Goal: Feedback & Contribution: Submit feedback/report problem

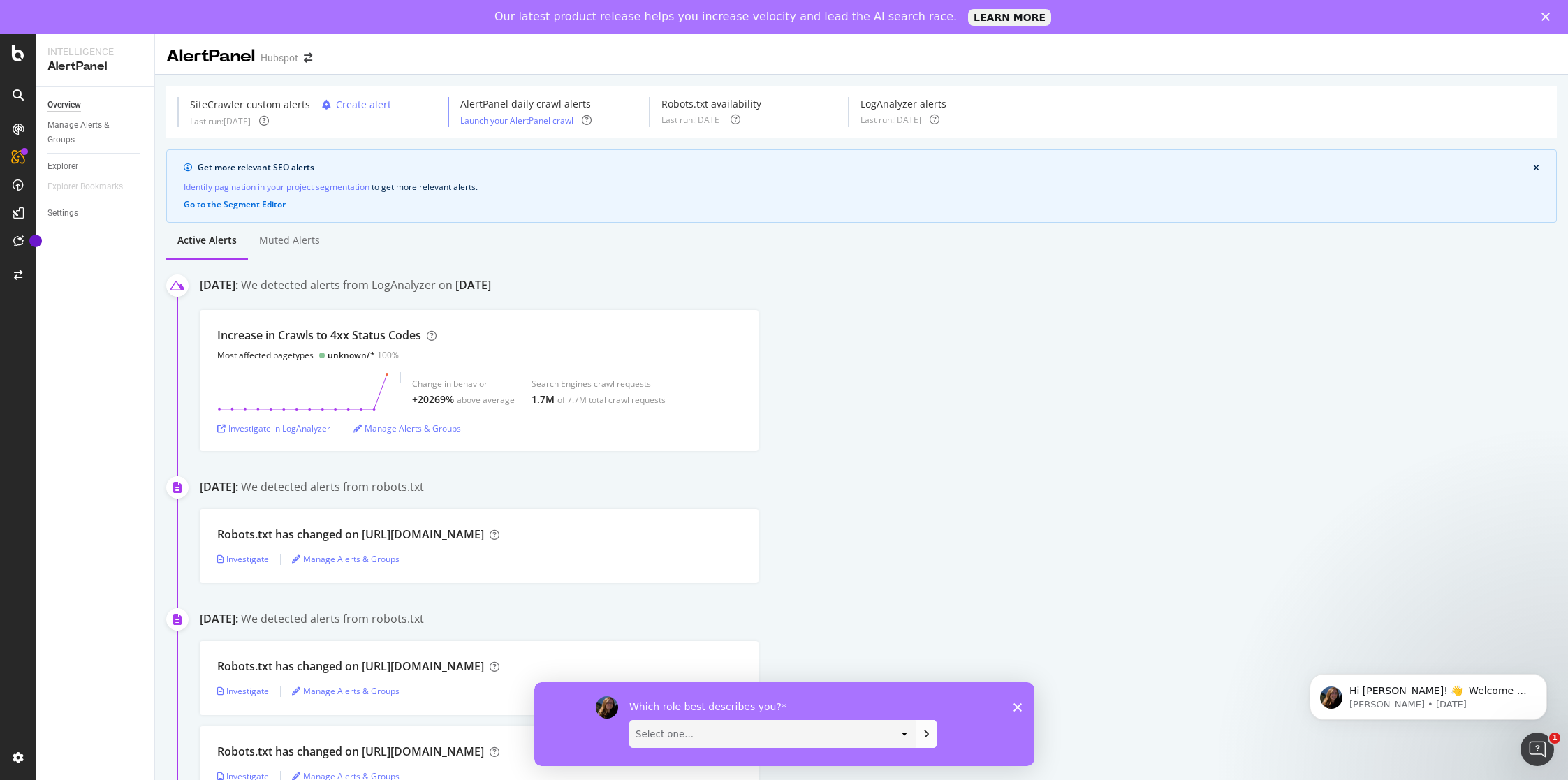
click at [822, 736] on select "Select one... Analyst/BI C-level Leadership Content Manager Engineer Marketing …" at bounding box center [771, 733] width 285 height 27
select select "Engineer"
click at [629, 720] on select "Select one... Analyst/BI C-level Leadership Content Manager Engineer Marketing …" at bounding box center [771, 733] width 285 height 27
click at [921, 733] on icon "Submit your response" at bounding box center [925, 733] width 11 height 11
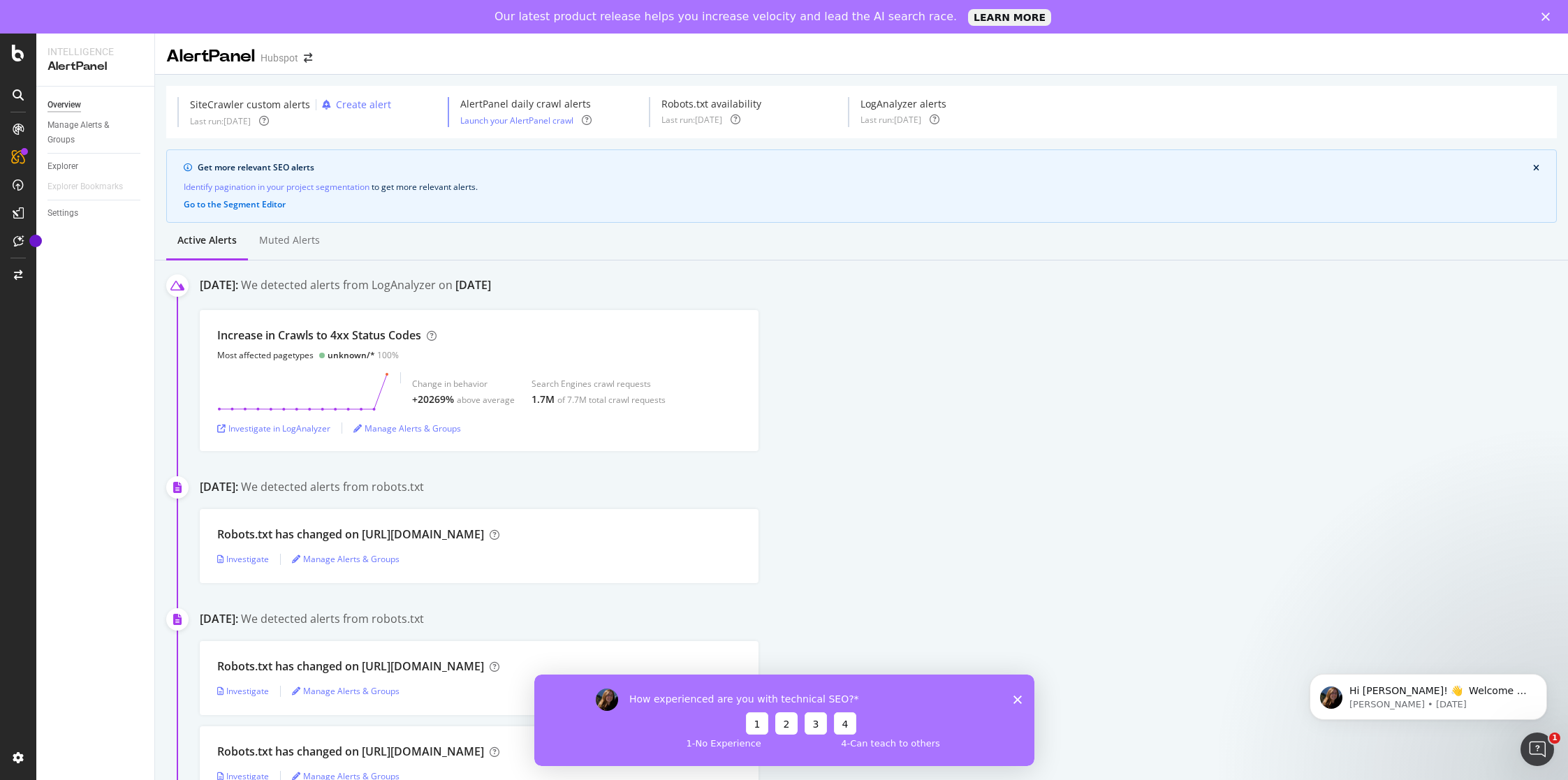
click at [784, 723] on button "2" at bounding box center [786, 723] width 22 height 22
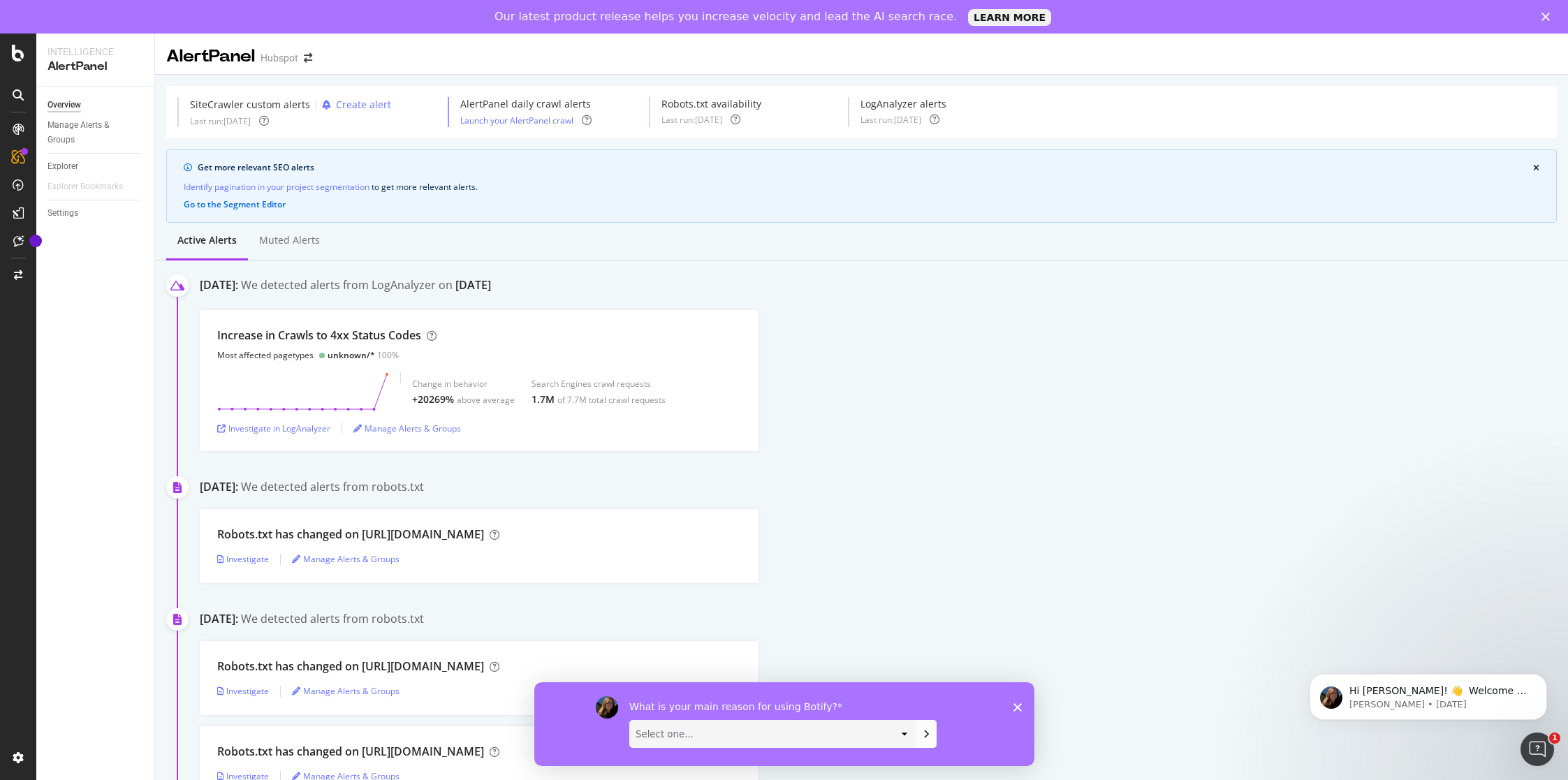
click at [880, 729] on select "Select one... Manipulate data to investigate and monitor technical SEO issues P…" at bounding box center [771, 733] width 285 height 27
select select "Implement changes directly to a site"
click at [629, 720] on select "Select one... Manipulate data to investigate and monitor technical SEO issues P…" at bounding box center [771, 733] width 285 height 27
click at [927, 734] on icon "Submit your response" at bounding box center [925, 733] width 3 height 6
click at [767, 729] on select "Select one... Short video guides 1-on-1 interactions with an expert Written doc…" at bounding box center [771, 733] width 285 height 27
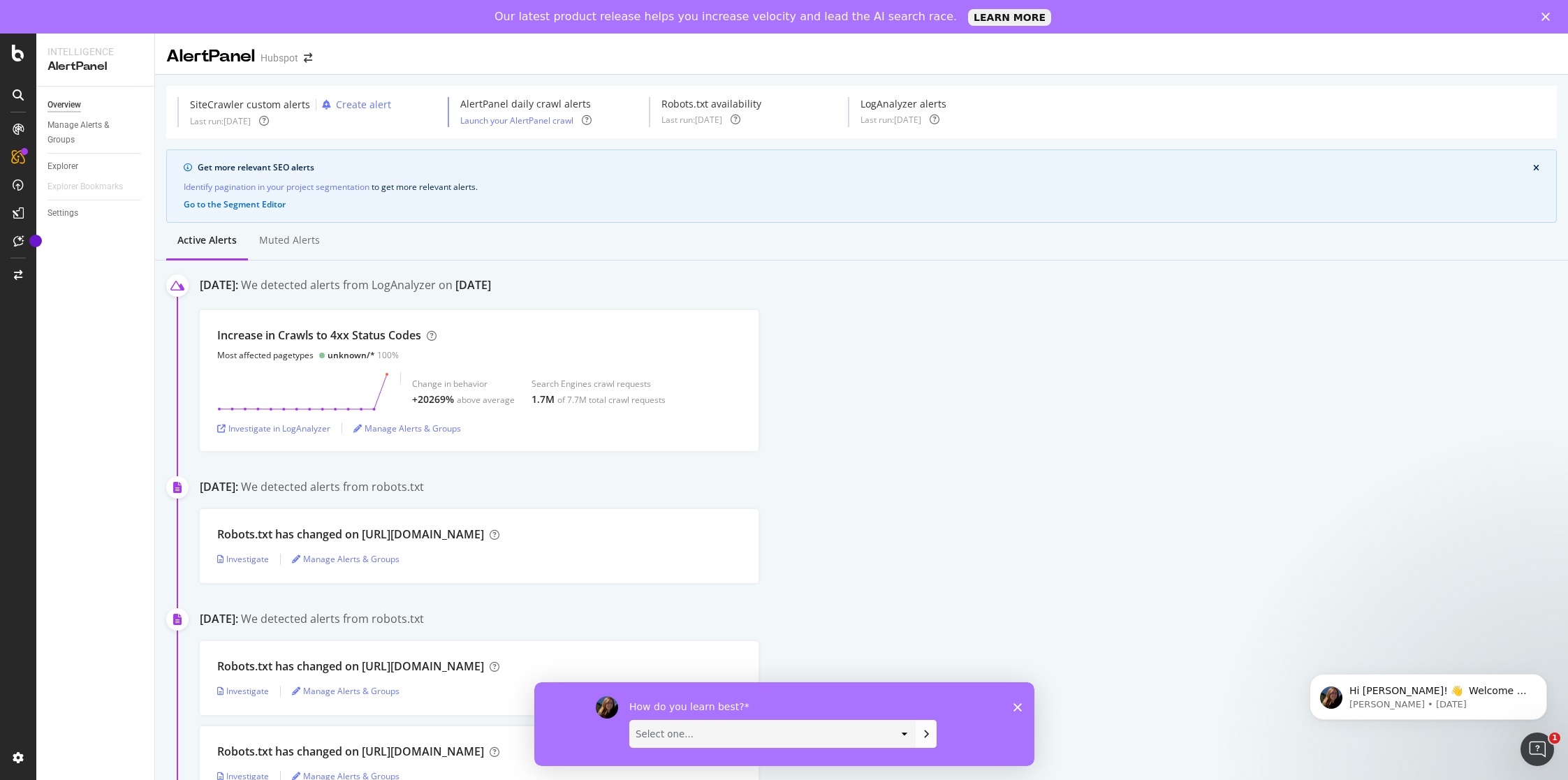
select select "Short video guides"
click at [629, 720] on select "Select one... Short video guides 1-on-1 interactions with an expert Written doc…" at bounding box center [771, 733] width 285 height 27
click at [923, 733] on icon "Submit your response" at bounding box center [925, 733] width 11 height 11
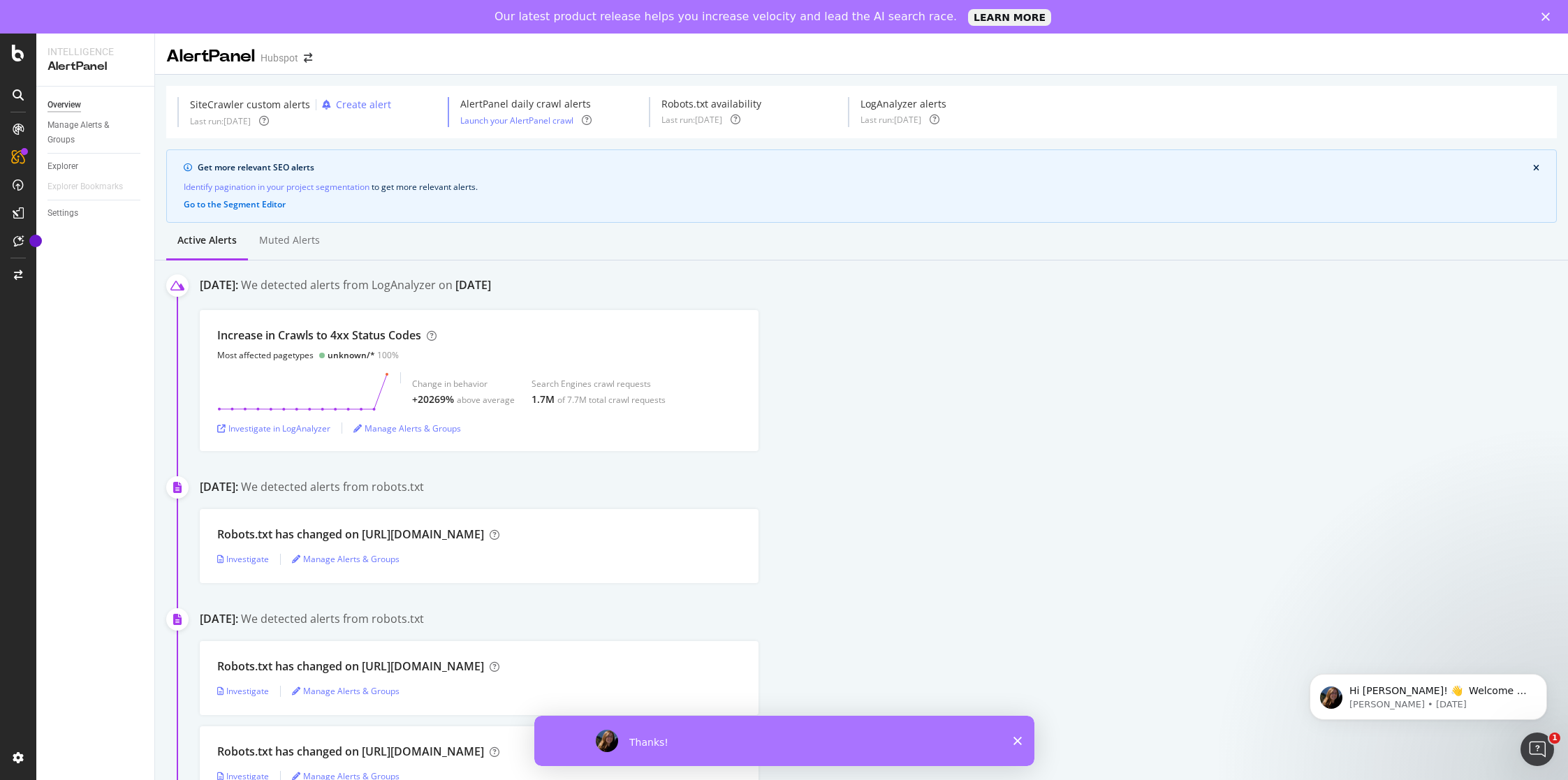
click at [1019, 741] on icon "Close survey" at bounding box center [1016, 740] width 9 height 9
